Goal: Information Seeking & Learning: Learn about a topic

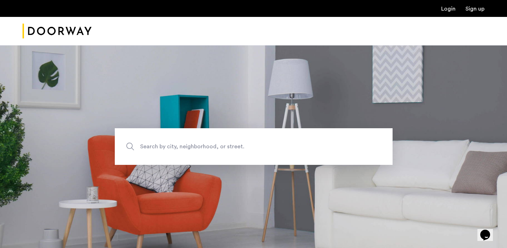
click at [449, 15] on div "Login Sign up" at bounding box center [253, 8] width 507 height 17
click at [449, 12] on link "Login" at bounding box center [448, 9] width 14 height 6
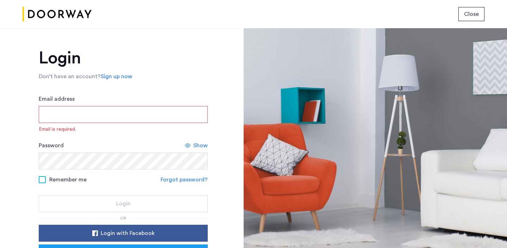
type input "**********"
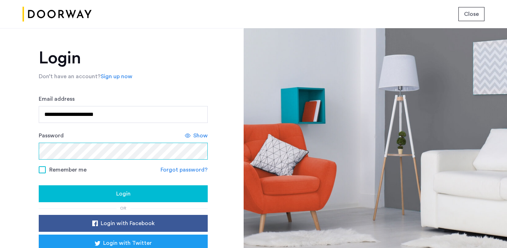
click at [122, 194] on button "Login" at bounding box center [123, 193] width 169 height 17
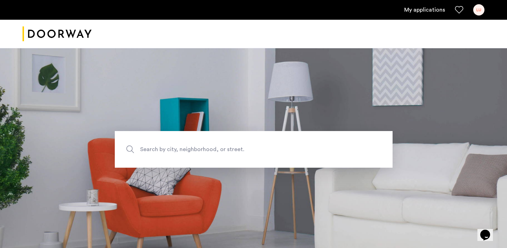
click at [481, 11] on div "LU" at bounding box center [478, 9] width 11 height 11
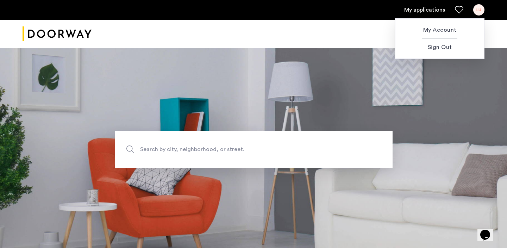
click at [413, 6] on div at bounding box center [253, 124] width 507 height 248
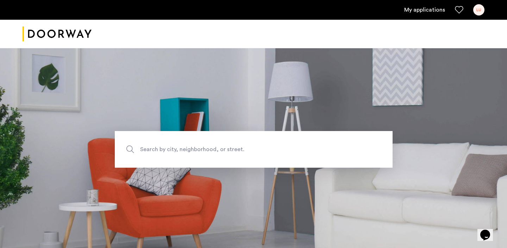
click at [413, 8] on link "My applications" at bounding box center [424, 10] width 41 height 8
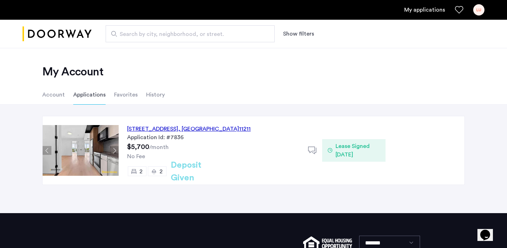
click at [191, 129] on div "630 Grand Street, Unit 3C, Brooklyn , NY 11211" at bounding box center [188, 129] width 123 height 8
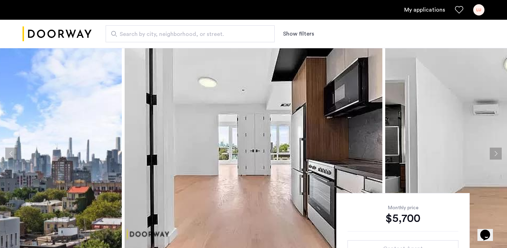
click at [243, 119] on img at bounding box center [253, 153] width 257 height 211
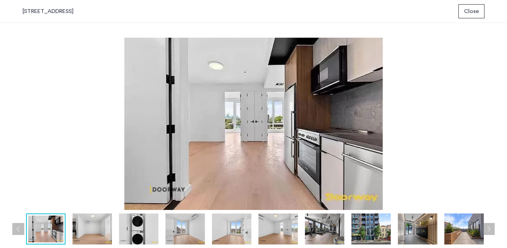
click at [96, 231] on img at bounding box center [91, 228] width 39 height 31
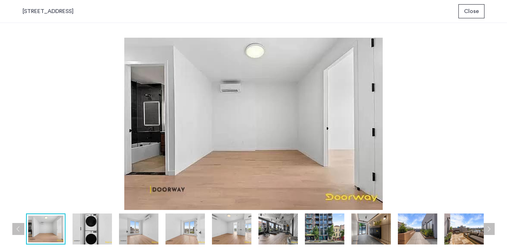
click at [139, 236] on img at bounding box center [138, 228] width 39 height 31
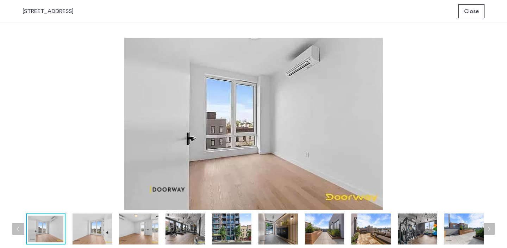
click at [159, 231] on div at bounding box center [348, 228] width 930 height 31
click at [137, 230] on img at bounding box center [138, 228] width 39 height 31
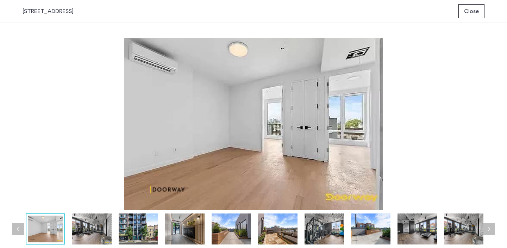
click at [96, 229] on img at bounding box center [91, 228] width 39 height 31
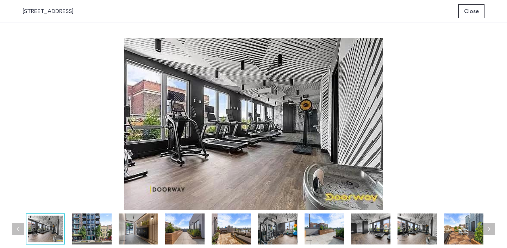
click at [105, 229] on img at bounding box center [91, 228] width 39 height 31
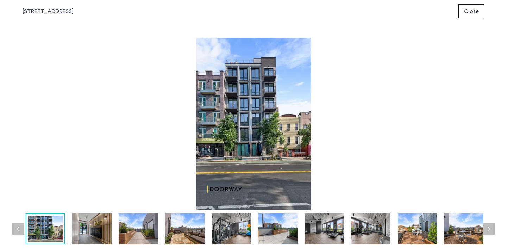
click at [130, 231] on img at bounding box center [138, 228] width 39 height 31
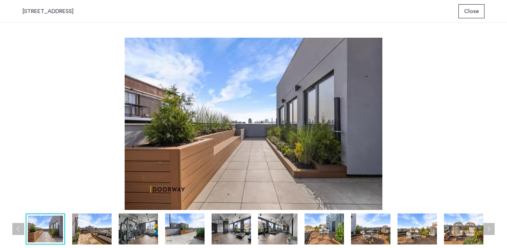
click at [17, 229] on button "Previous apartment" at bounding box center [18, 229] width 12 height 12
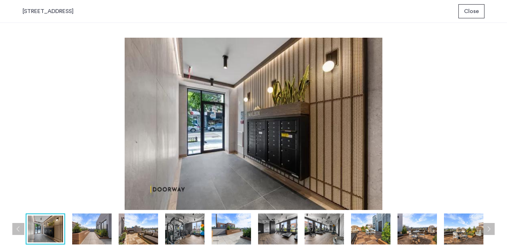
click at [16, 228] on button "Previous apartment" at bounding box center [18, 229] width 12 height 12
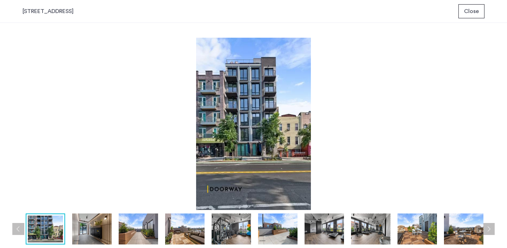
click at [16, 228] on button "Previous apartment" at bounding box center [18, 229] width 12 height 12
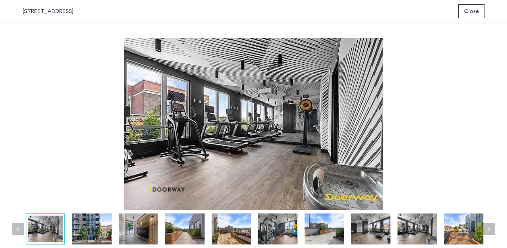
click at [16, 228] on button "Previous apartment" at bounding box center [18, 229] width 12 height 12
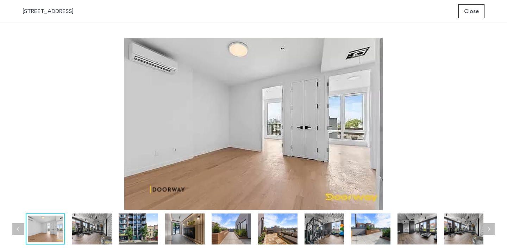
click at [16, 228] on button "Previous apartment" at bounding box center [18, 229] width 12 height 12
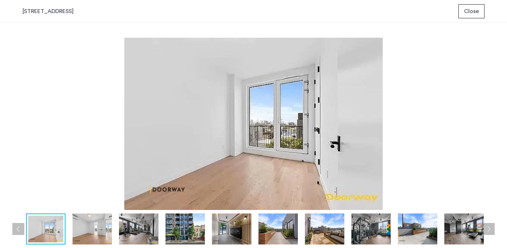
click at [18, 228] on button "Previous apartment" at bounding box center [18, 229] width 12 height 12
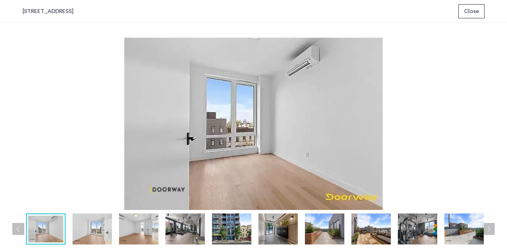
click at [18, 228] on button "Previous apartment" at bounding box center [18, 229] width 12 height 12
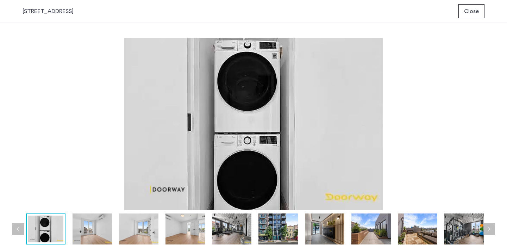
click at [18, 228] on button "Previous apartment" at bounding box center [18, 229] width 12 height 12
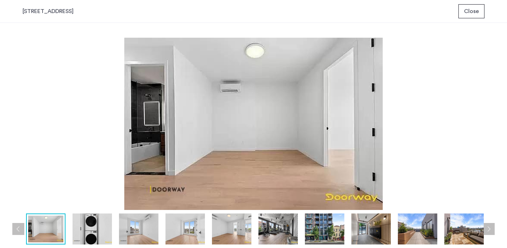
click at [18, 228] on button "Previous apartment" at bounding box center [18, 229] width 12 height 12
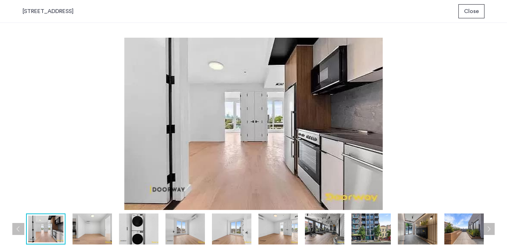
click at [18, 228] on button "Previous apartment" at bounding box center [18, 229] width 12 height 12
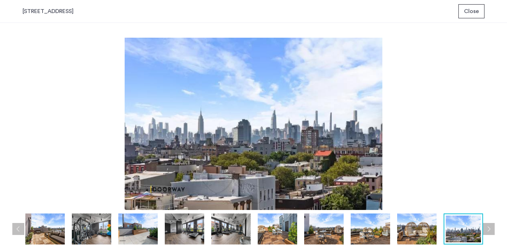
click at [18, 228] on button "Previous apartment" at bounding box center [18, 229] width 12 height 12
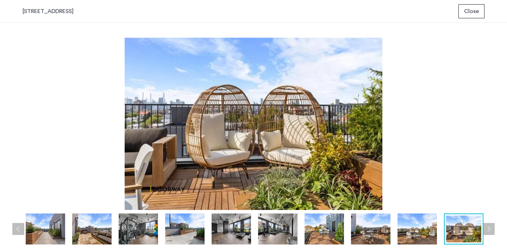
click at [18, 228] on button "Previous apartment" at bounding box center [18, 229] width 12 height 12
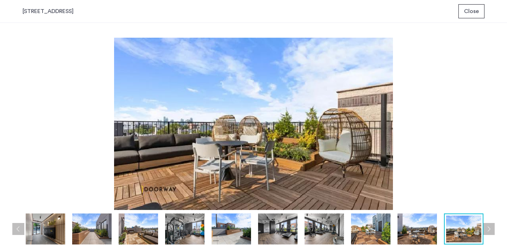
click at [18, 228] on button "Previous apartment" at bounding box center [18, 229] width 12 height 12
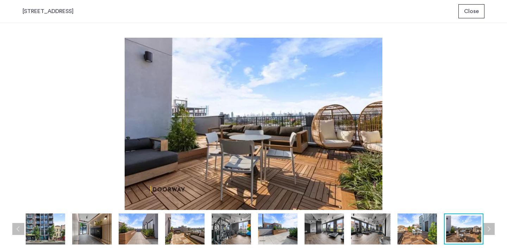
click at [18, 228] on button "Previous apartment" at bounding box center [18, 229] width 12 height 12
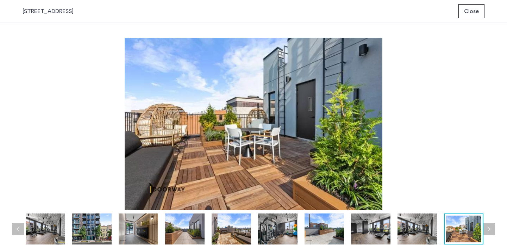
click at [18, 228] on button "Previous apartment" at bounding box center [18, 229] width 12 height 12
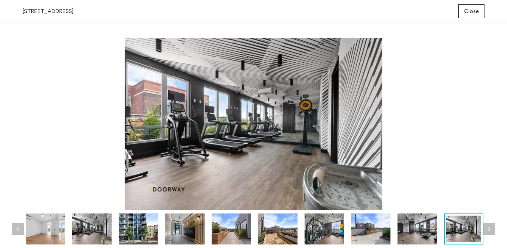
click at [18, 228] on button "Previous apartment" at bounding box center [18, 229] width 12 height 12
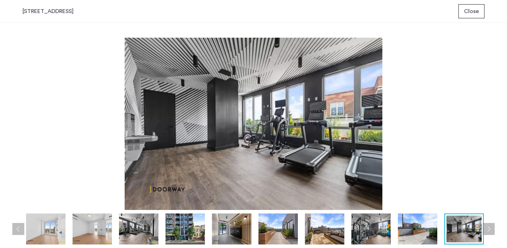
click at [18, 228] on button "Previous apartment" at bounding box center [18, 229] width 12 height 12
